Goal: Register for event/course

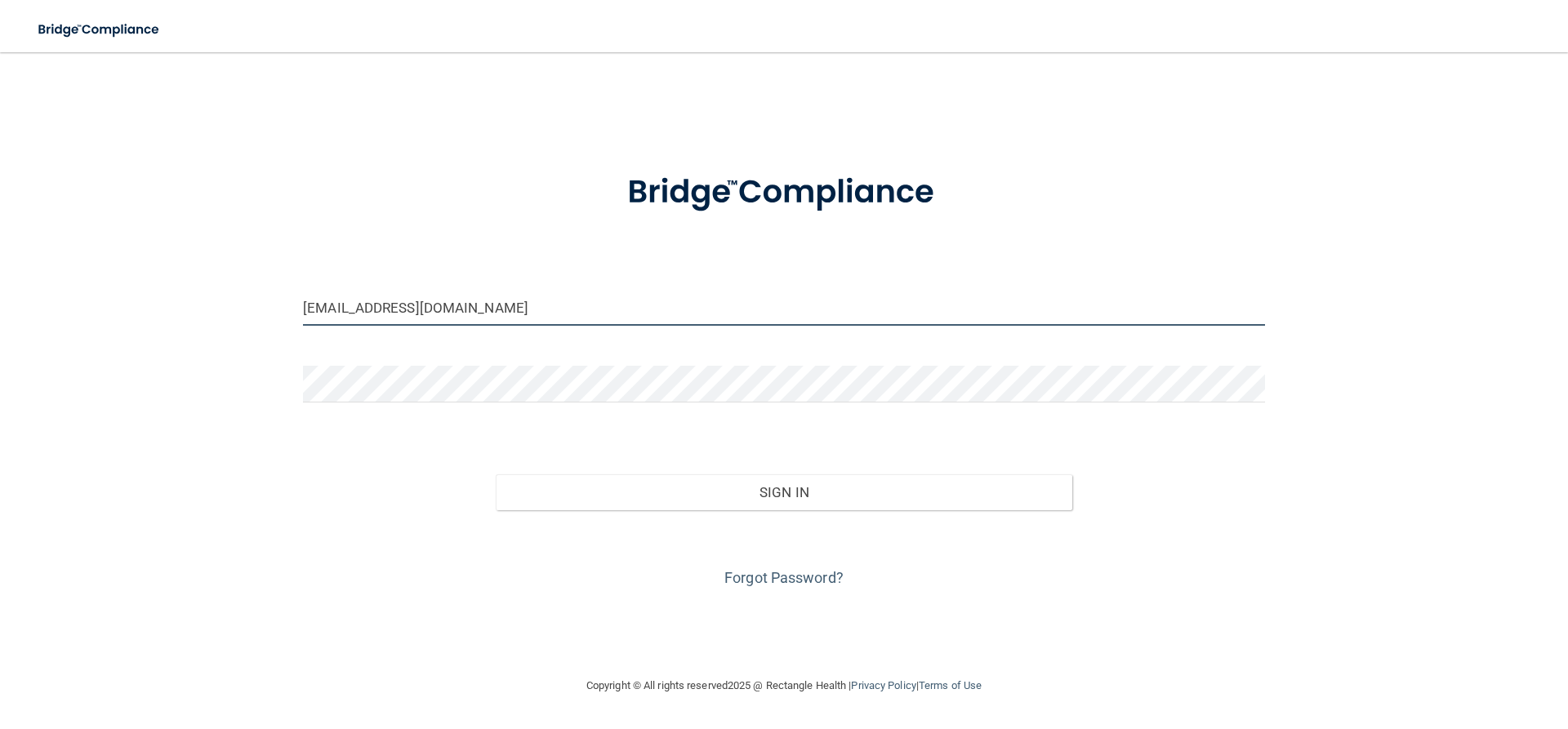
drag, startPoint x: 478, startPoint y: 317, endPoint x: 187, endPoint y: 328, distance: 291.2
click at [187, 328] on div "taylorroenneburg@gmail.com Invalid email/password. You don't have permission to…" at bounding box center [784, 364] width 1503 height 591
drag, startPoint x: 532, startPoint y: 317, endPoint x: 202, endPoint y: 320, distance: 330.0
click at [202, 320] on div "taylorroenneburg@gmail.com Invalid email/password. You don't have permission to…" at bounding box center [784, 364] width 1503 height 591
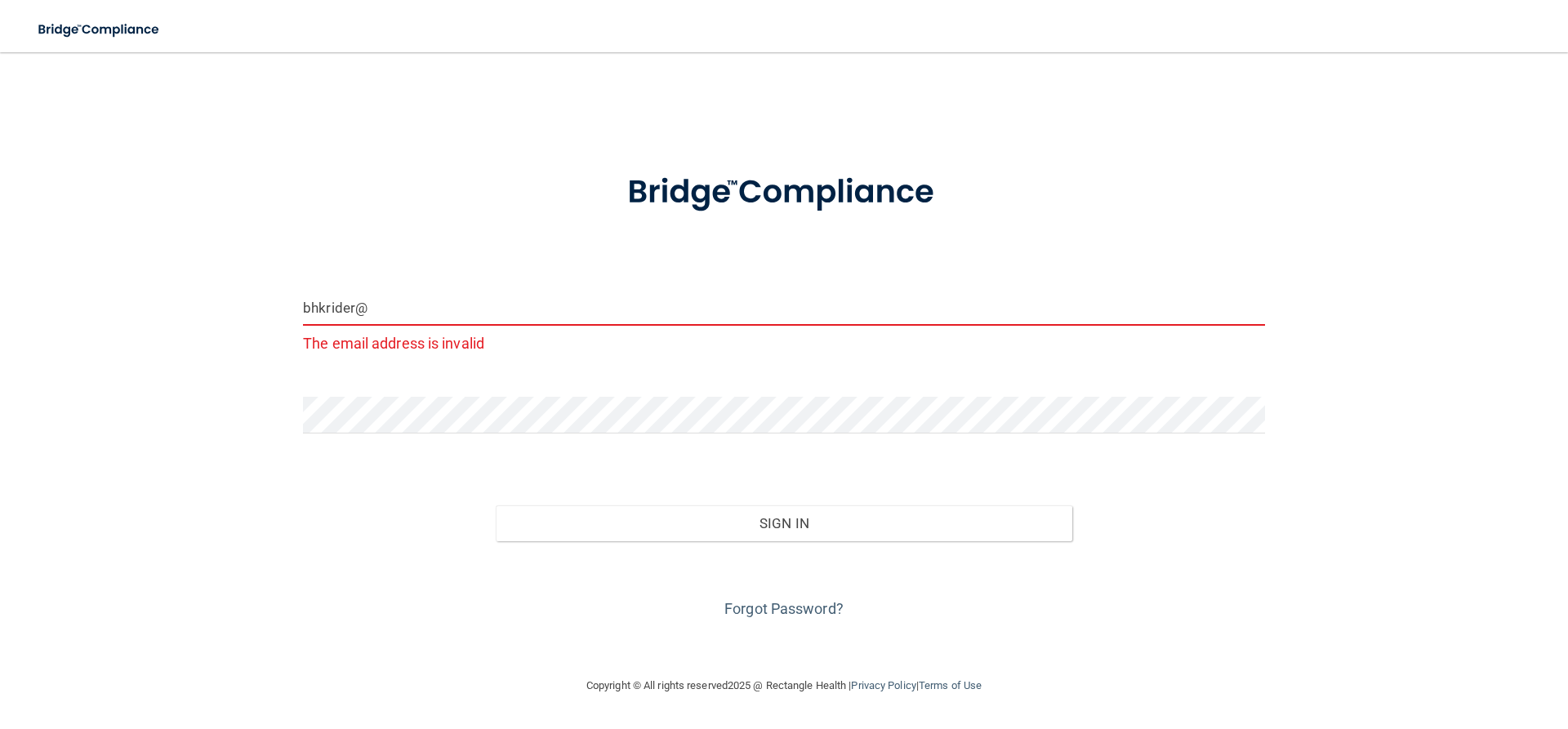
drag, startPoint x: 202, startPoint y: 320, endPoint x: 403, endPoint y: 309, distance: 201.3
click at [403, 309] on input "bhkrider@" at bounding box center [784, 308] width 962 height 37
type input "[EMAIL_ADDRESS][DOMAIN_NAME]"
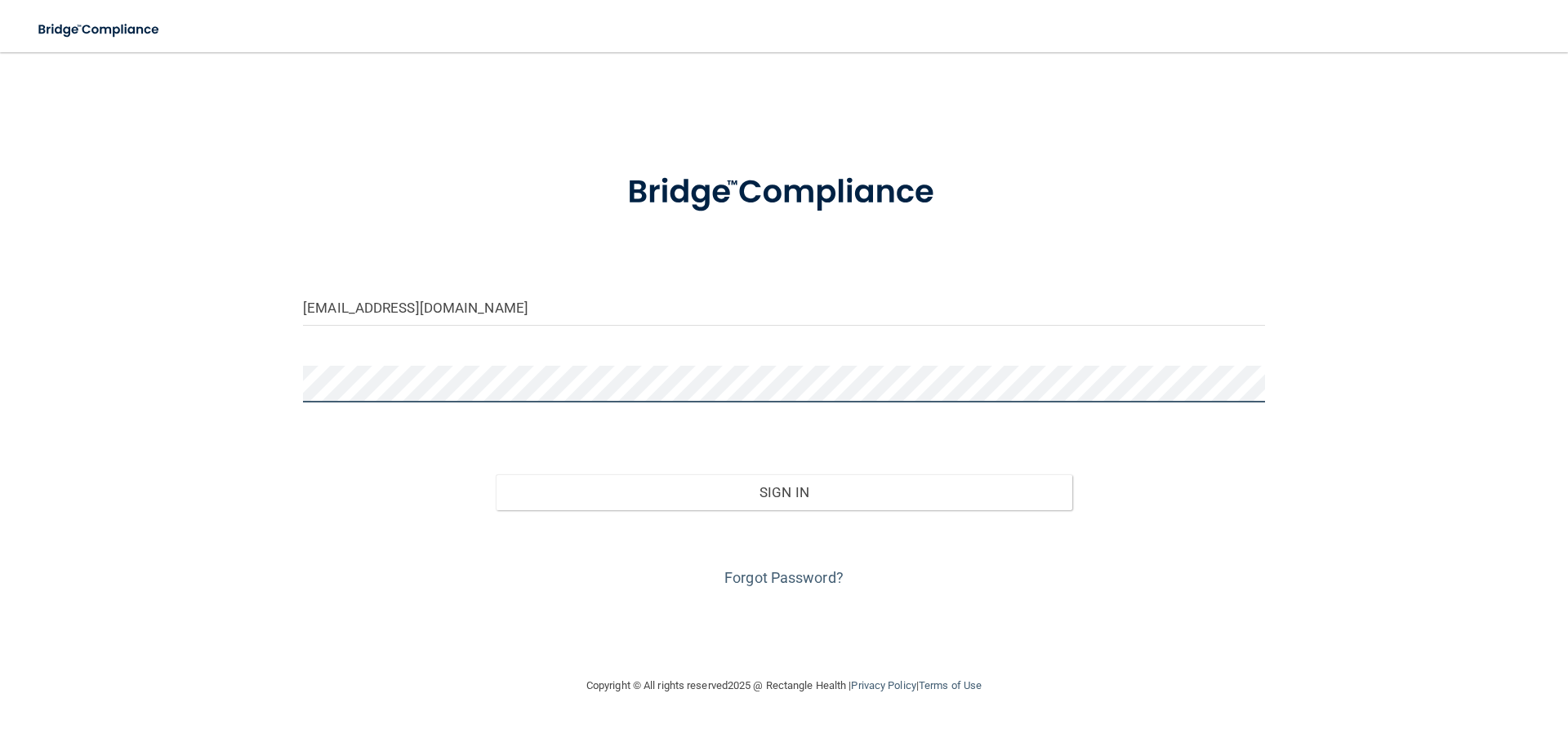
click at [186, 387] on div "bhkrider@embarqmail.com Invalid email/password. You don't have permission to ac…" at bounding box center [784, 364] width 1503 height 591
click at [227, 487] on div "bhkrider@embarqmail.com Invalid email/password. You don't have permission to ac…" at bounding box center [784, 364] width 1503 height 591
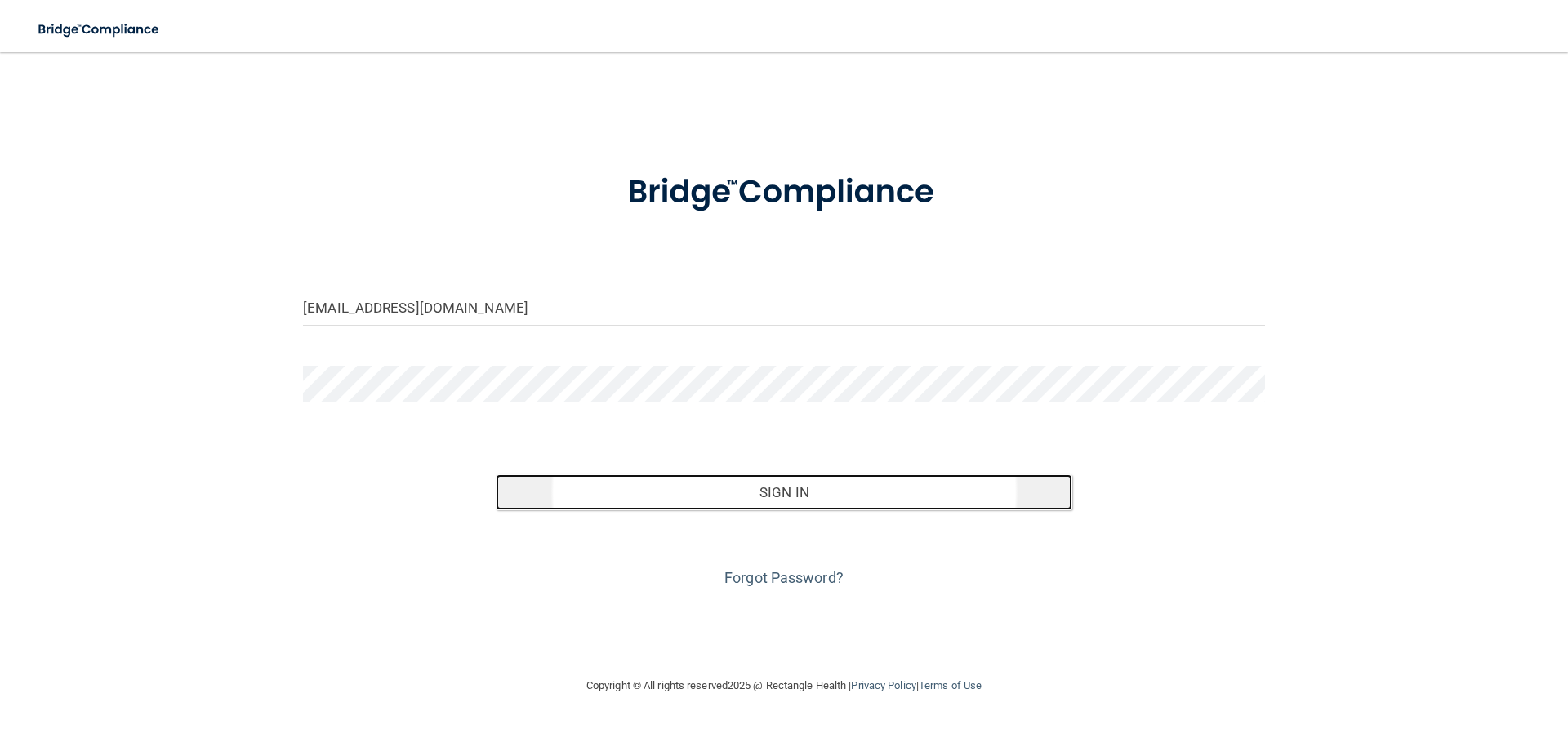
click at [814, 494] on button "Sign In" at bounding box center [785, 493] width 577 height 36
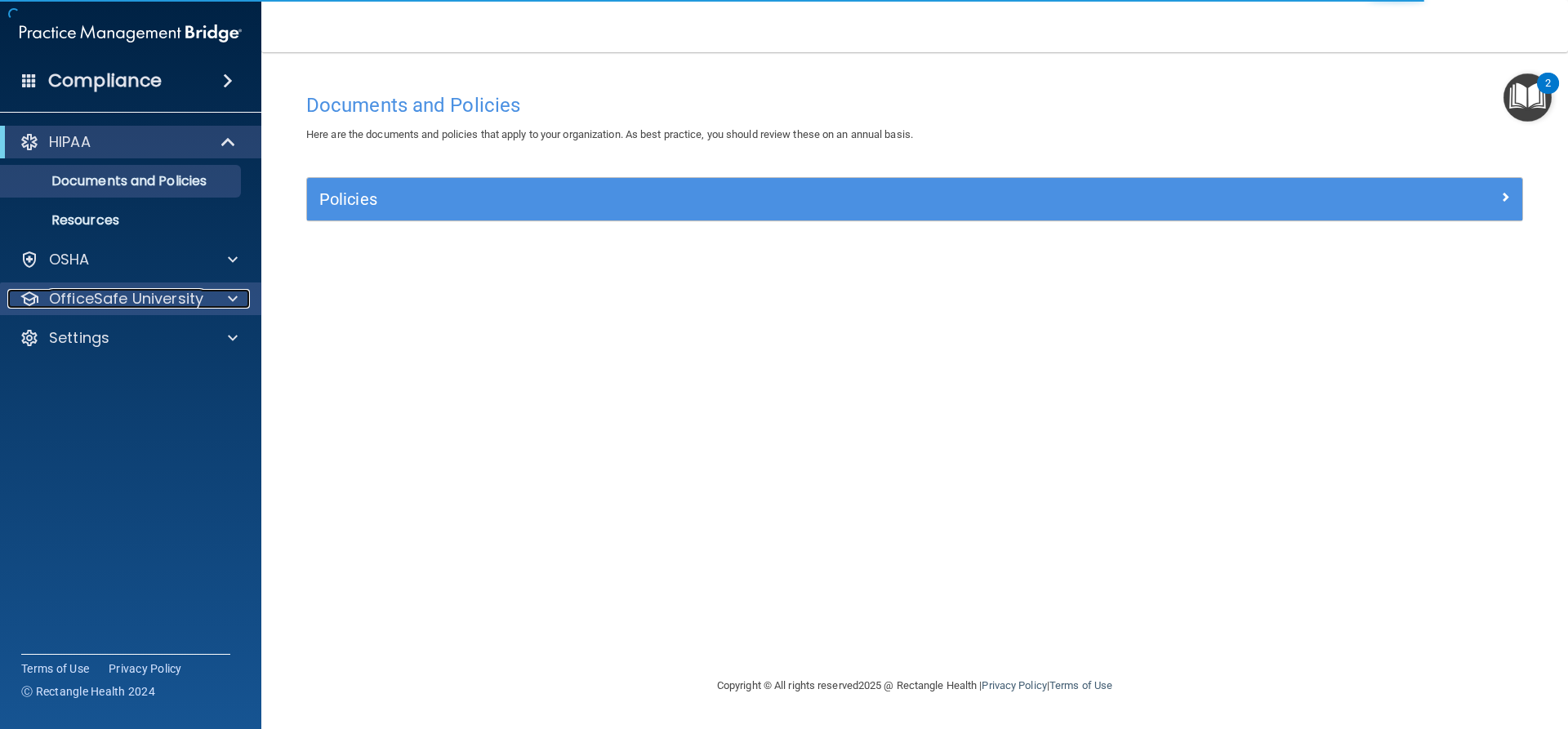
click at [169, 300] on p "OfficeSafe University" at bounding box center [126, 299] width 154 height 20
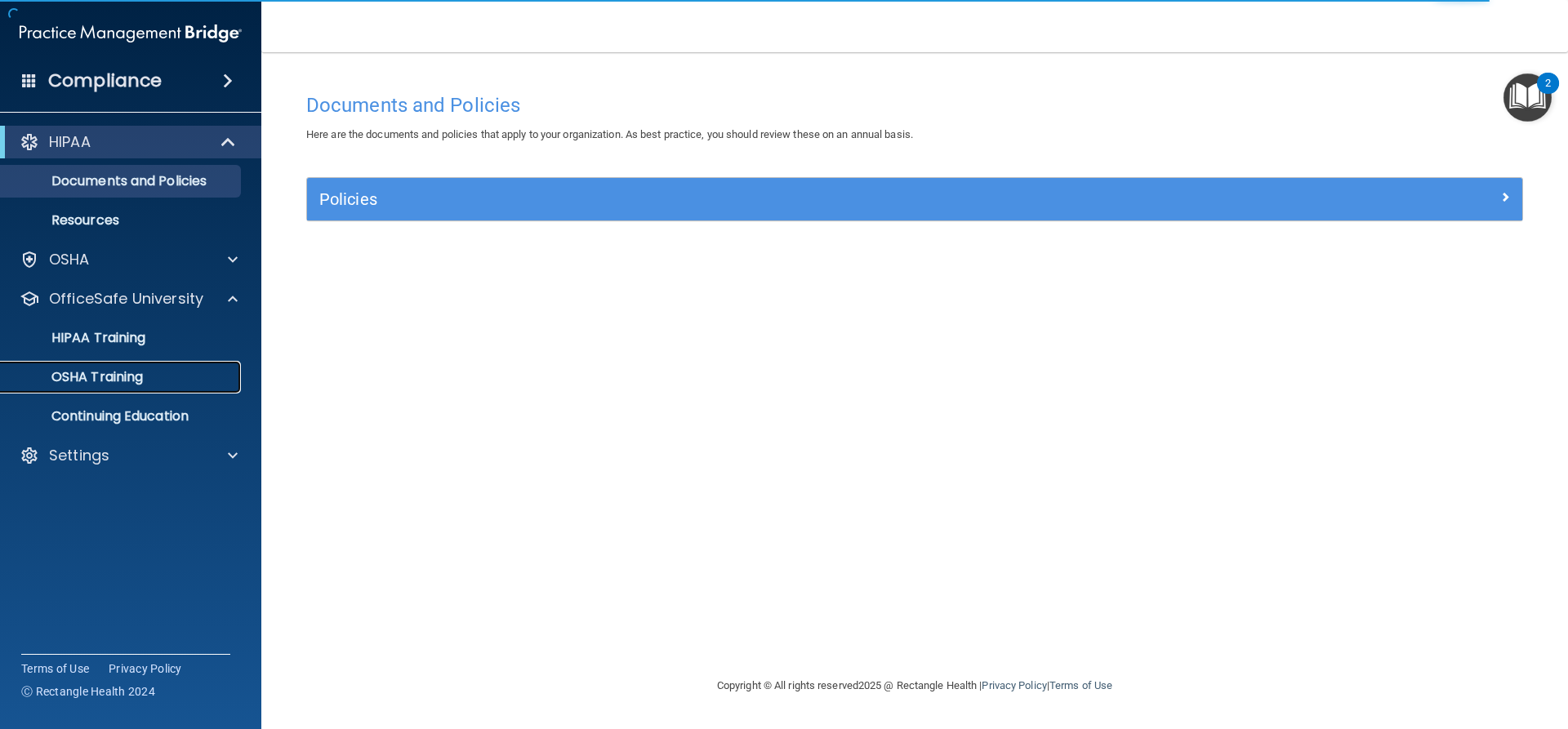
click at [123, 380] on p "OSHA Training" at bounding box center [76, 377] width 132 height 16
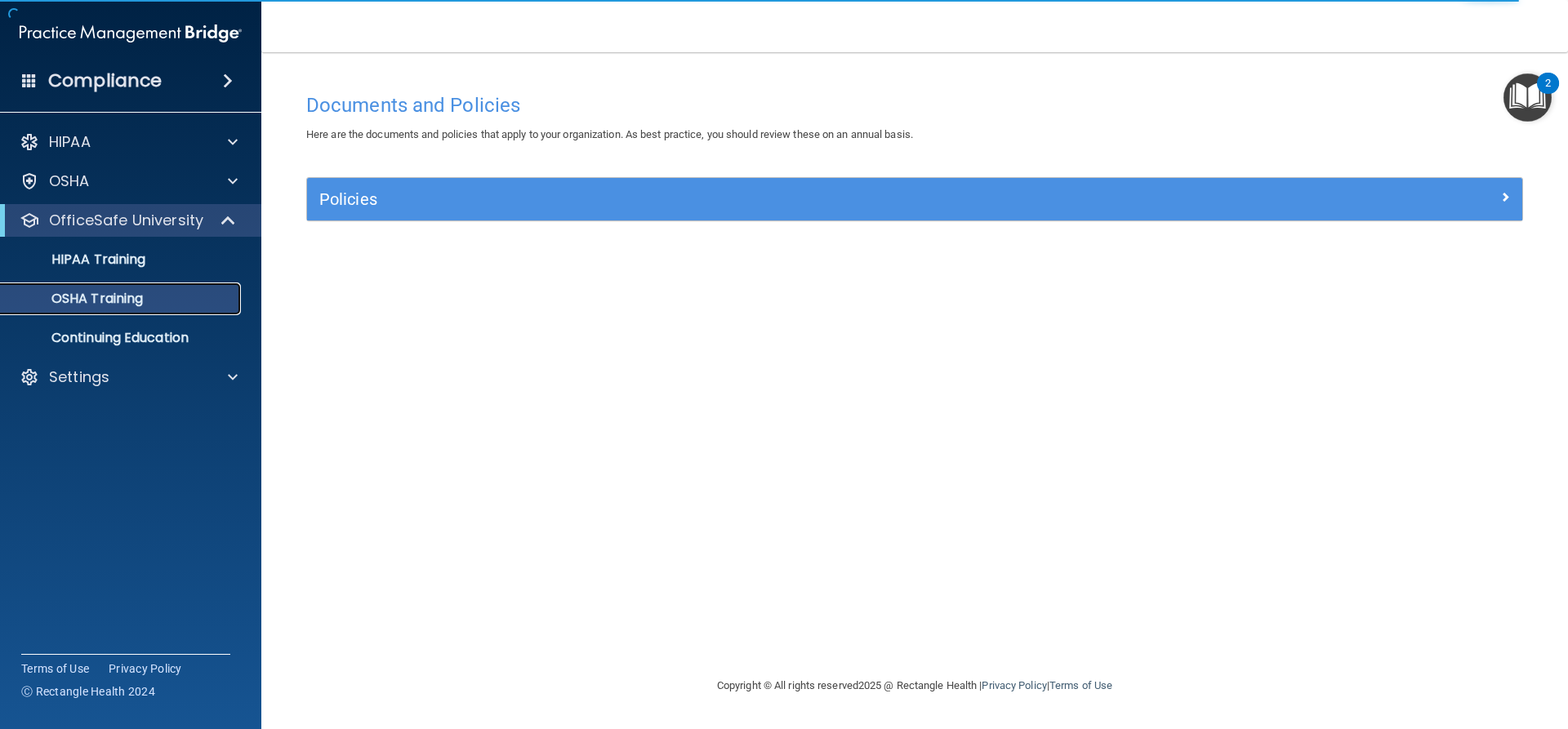
click at [178, 294] on div "OSHA Training" at bounding box center [122, 299] width 223 height 16
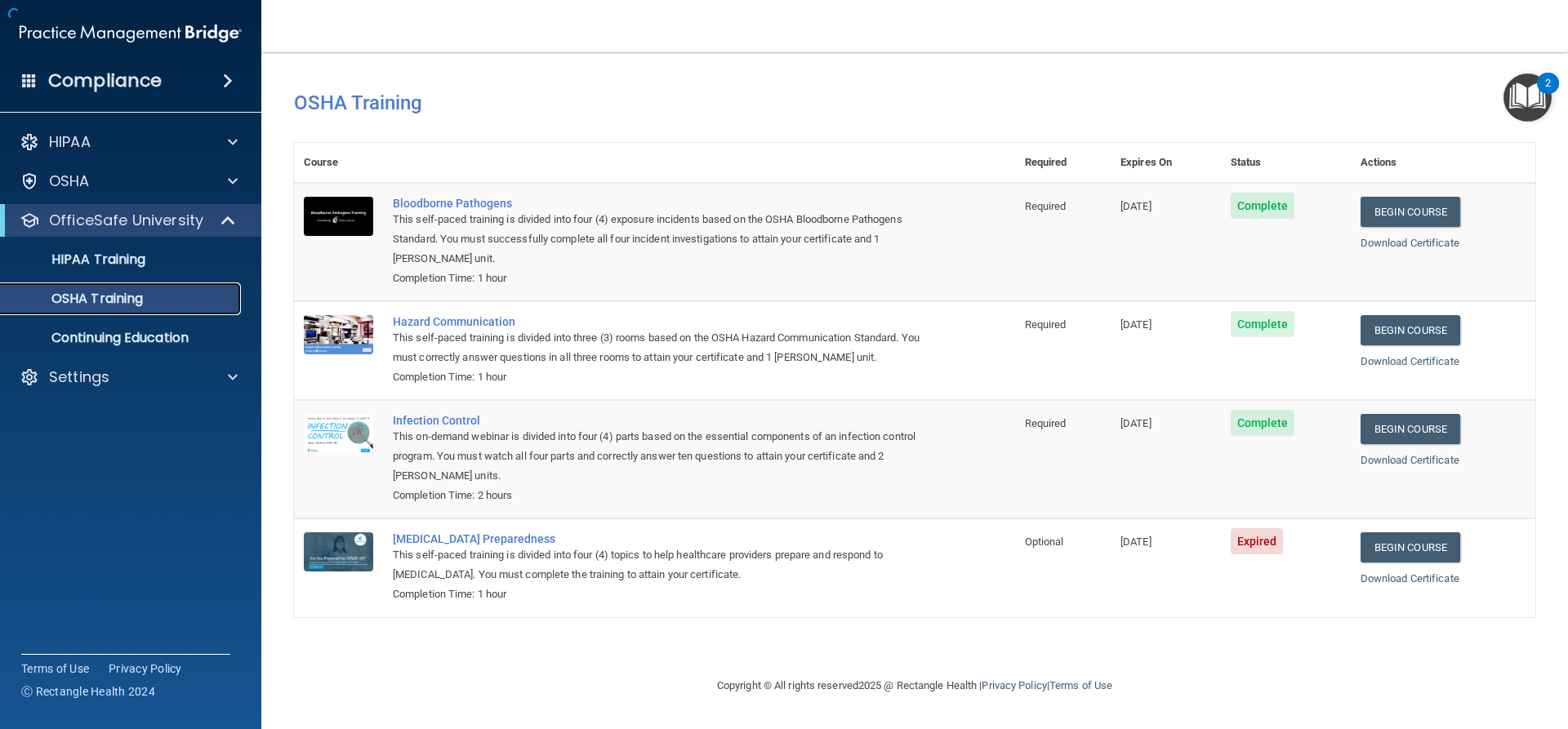
click at [178, 294] on div "OSHA Training" at bounding box center [122, 299] width 223 height 16
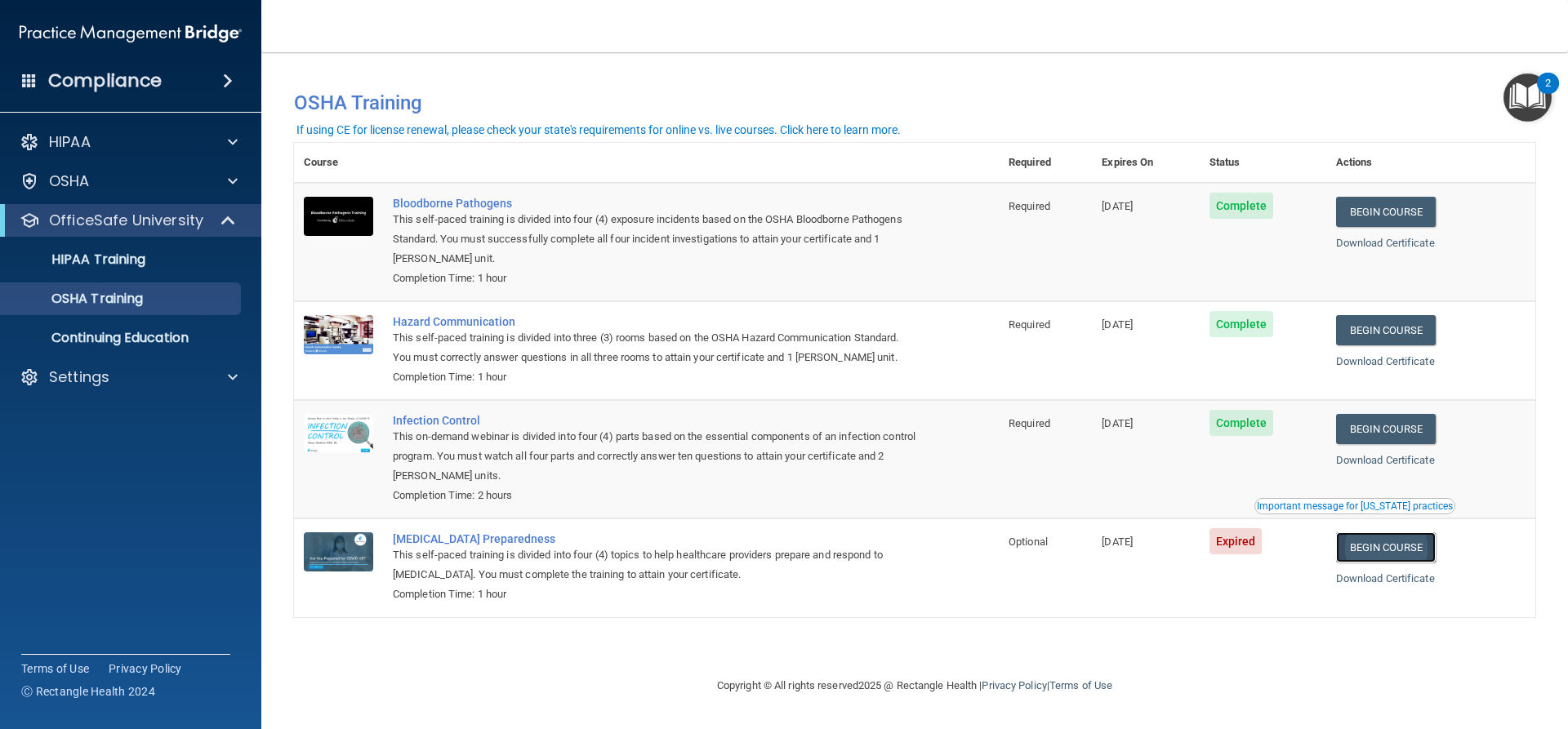
click at [1383, 545] on link "Begin Course" at bounding box center [1386, 547] width 100 height 30
